Goal: Browse casually

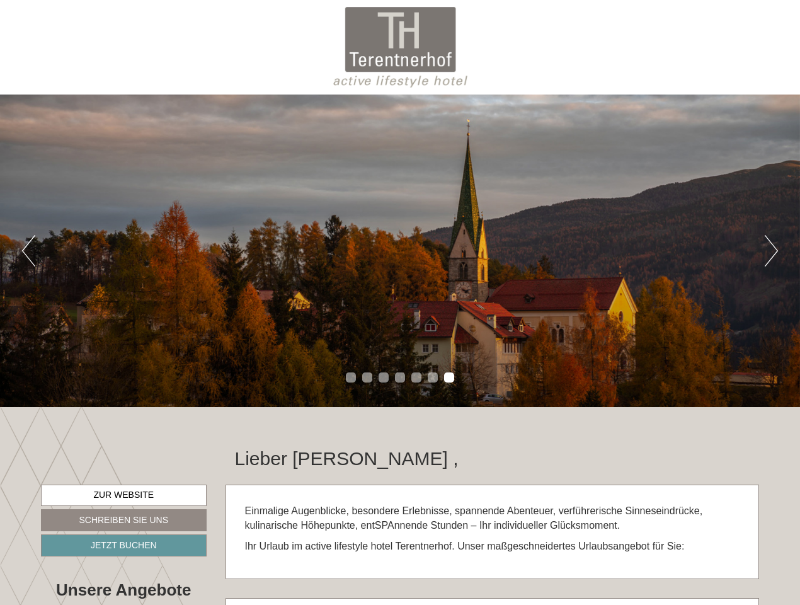
click at [400, 302] on div "Previous Next 1 2 3 4 5 6 7" at bounding box center [400, 251] width 800 height 313
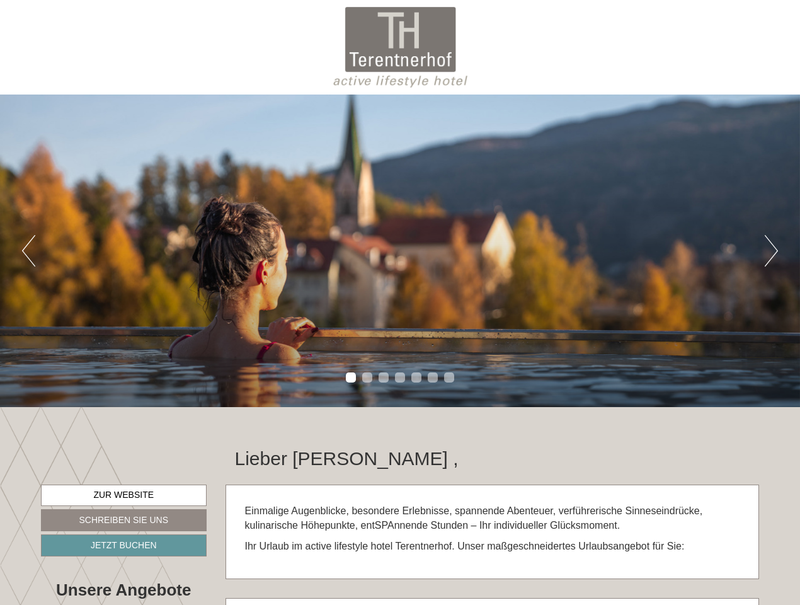
click at [28, 251] on button "Previous" at bounding box center [28, 251] width 13 height 32
click at [400, 251] on div "Previous Next 1 2 3 4 5 6 7" at bounding box center [400, 251] width 800 height 313
click at [771, 251] on button "Next" at bounding box center [771, 251] width 13 height 32
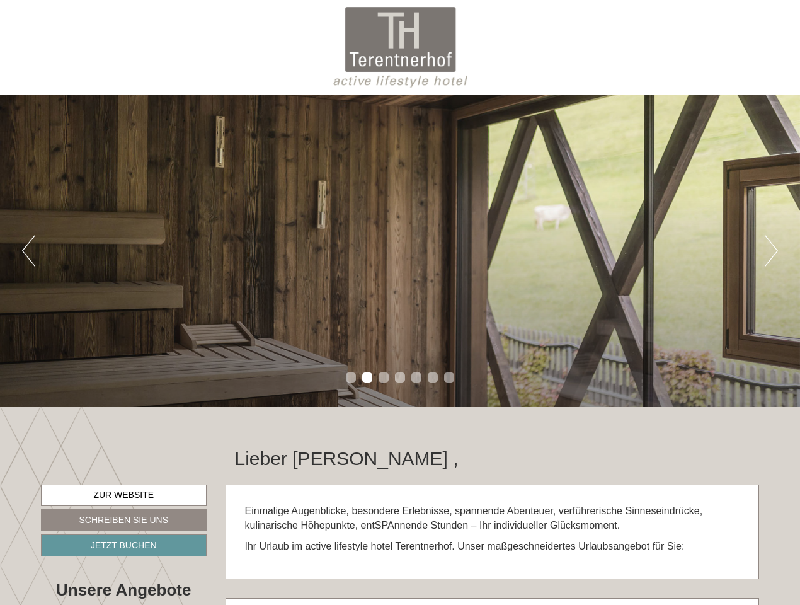
click at [351, 377] on li "1" at bounding box center [351, 377] width 10 height 10
click at [367, 377] on li "2" at bounding box center [367, 377] width 10 height 10
click at [384, 377] on li "3" at bounding box center [384, 377] width 10 height 10
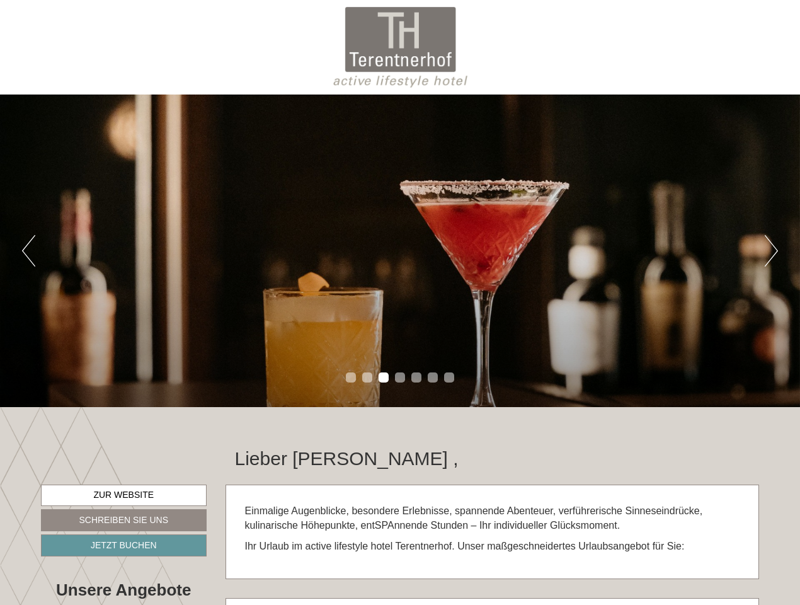
click at [400, 377] on li "4" at bounding box center [400, 377] width 10 height 10
click at [417, 377] on li "5" at bounding box center [417, 377] width 10 height 10
